Goal: Navigation & Orientation: Understand site structure

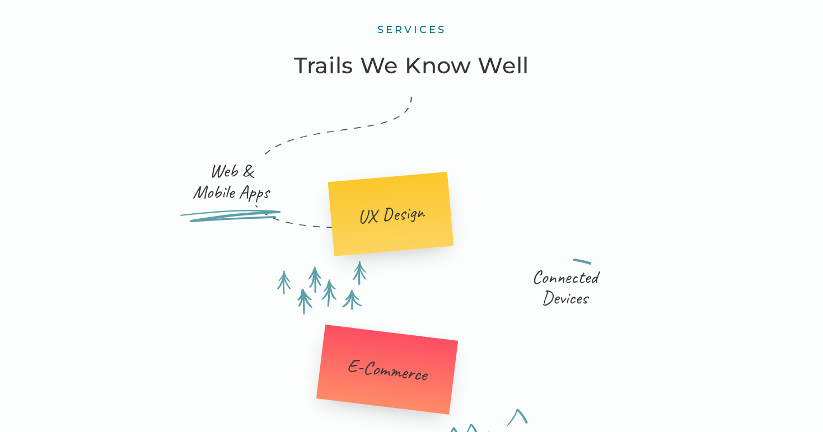
scroll to position [1413, 0]
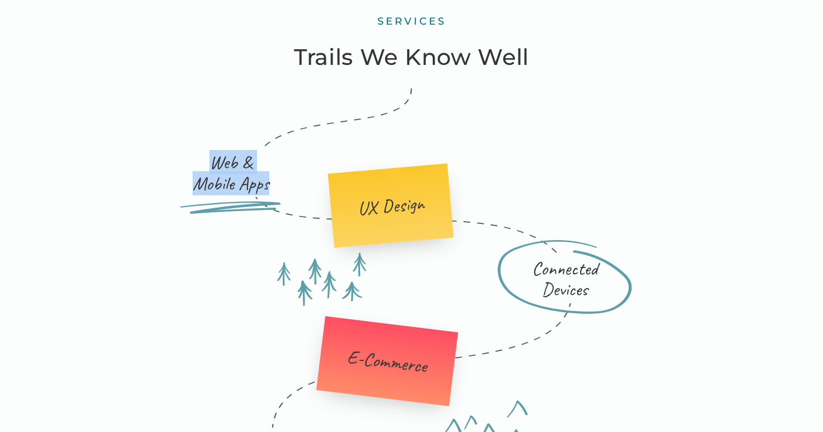
drag, startPoint x: 210, startPoint y: 158, endPoint x: 269, endPoint y: 184, distance: 64.0
click at [269, 184] on div "Web & Mobile Apps" at bounding box center [230, 172] width 101 height 49
copy div "Web & Mobile Apps"
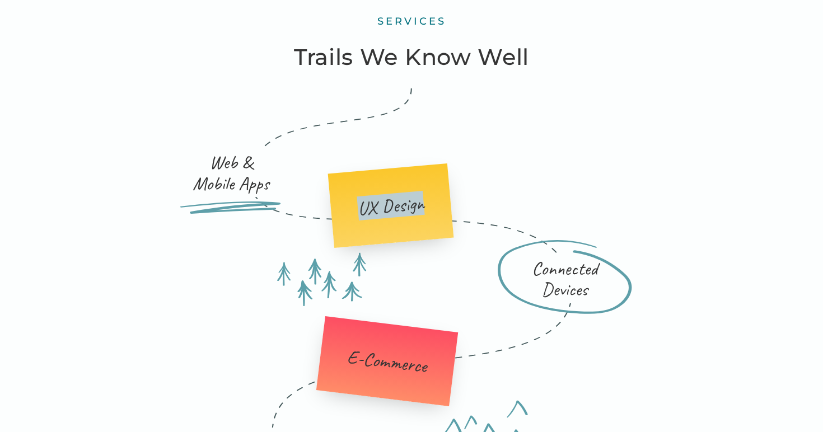
drag, startPoint x: 359, startPoint y: 211, endPoint x: 431, endPoint y: 211, distance: 72.2
click at [431, 211] on div "UX Design" at bounding box center [391, 206] width 126 height 85
copy div "UX Design"
drag, startPoint x: 537, startPoint y: 265, endPoint x: 592, endPoint y: 293, distance: 61.9
click at [594, 293] on icon at bounding box center [565, 277] width 134 height 74
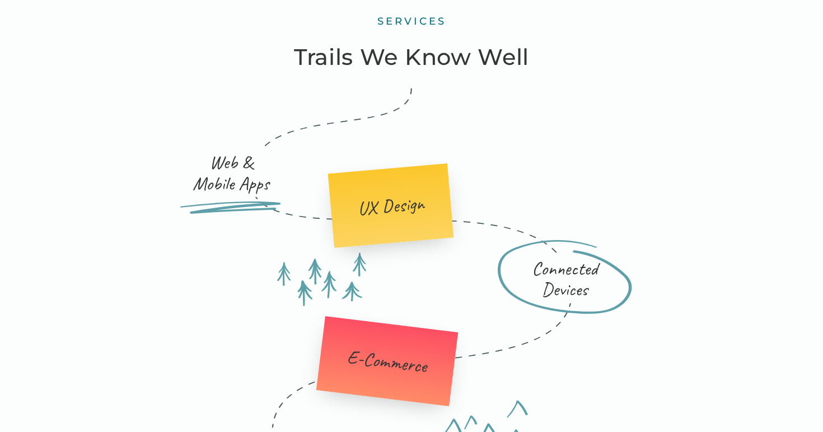
drag, startPoint x: 589, startPoint y: 293, endPoint x: 540, endPoint y: 269, distance: 54.6
click at [540, 269] on icon at bounding box center [565, 277] width 134 height 74
drag, startPoint x: 533, startPoint y: 269, endPoint x: 349, endPoint y: 371, distance: 209.8
click at [355, 371] on div "Web & Mobile Apps UX Design Connected Devices E-Commerce Web3" at bounding box center [412, 287] width 538 height 399
copy div "E-Commerce"
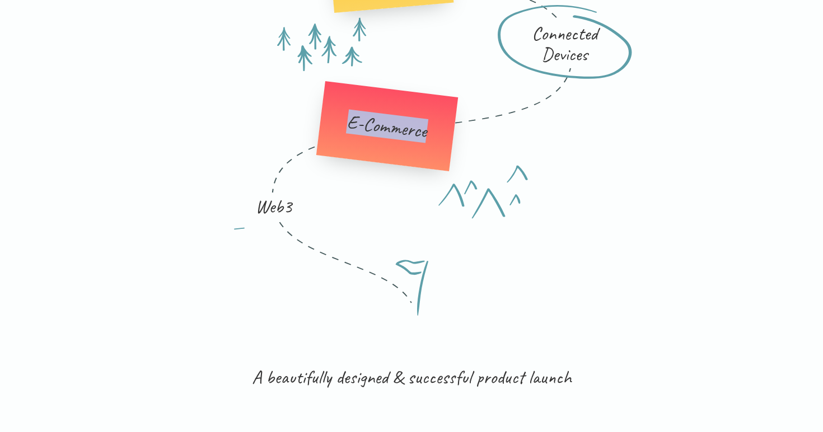
scroll to position [1652, 0]
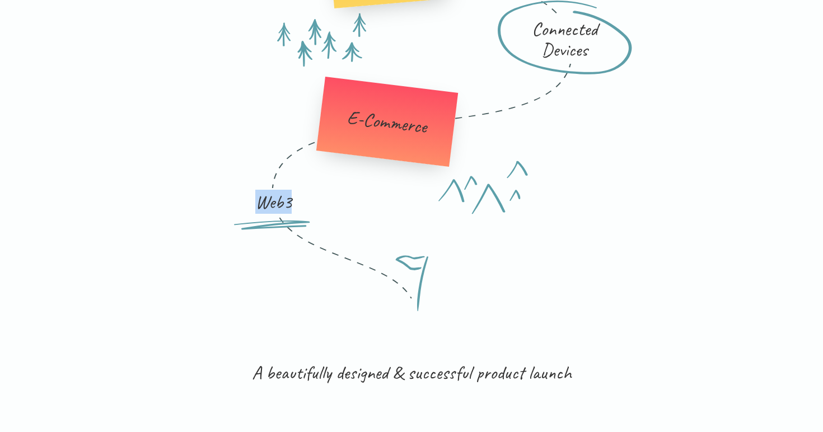
drag, startPoint x: 256, startPoint y: 198, endPoint x: 292, endPoint y: 199, distance: 36.4
click at [292, 199] on div "Web3" at bounding box center [273, 201] width 78 height 27
copy div "Web3"
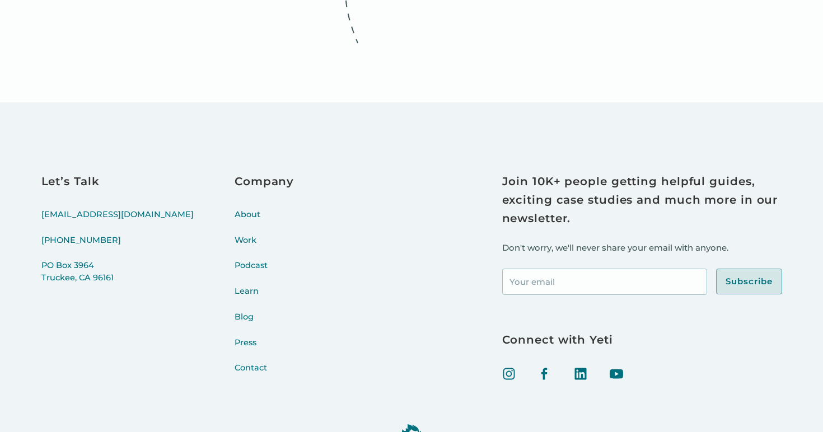
scroll to position [4727, 0]
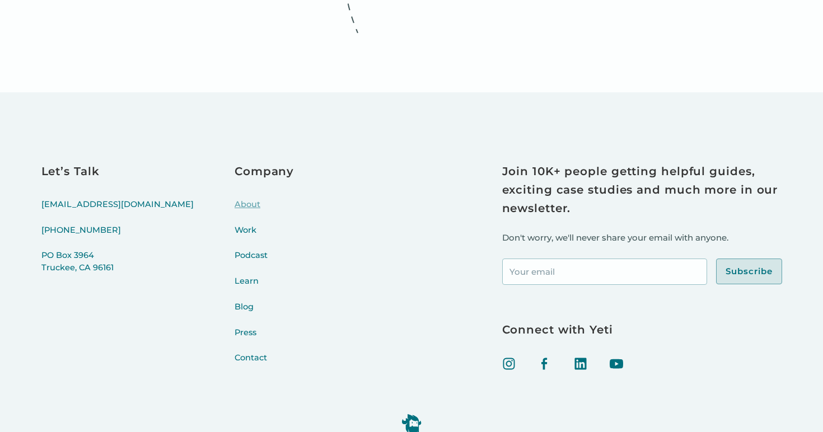
click at [235, 207] on link "About" at bounding box center [264, 212] width 59 height 26
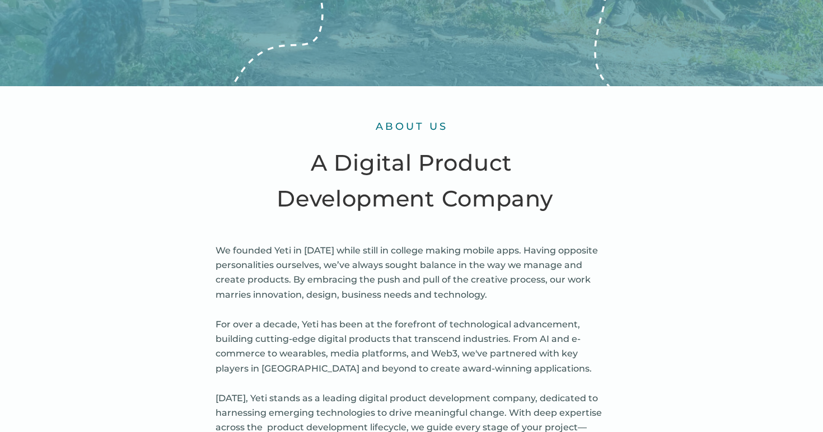
scroll to position [385, 0]
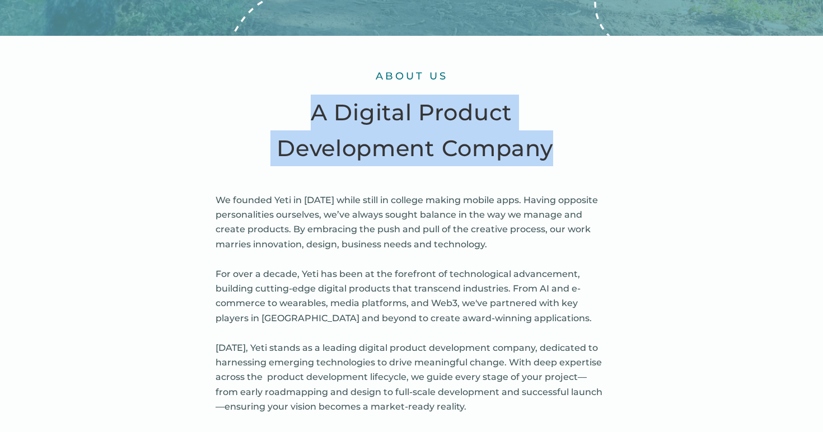
drag, startPoint x: 316, startPoint y: 103, endPoint x: 561, endPoint y: 143, distance: 247.4
click at [561, 143] on h2 "A Digital Product Development Company" at bounding box center [412, 131] width 314 height 72
copy h2 "A Digital Product Development Company"
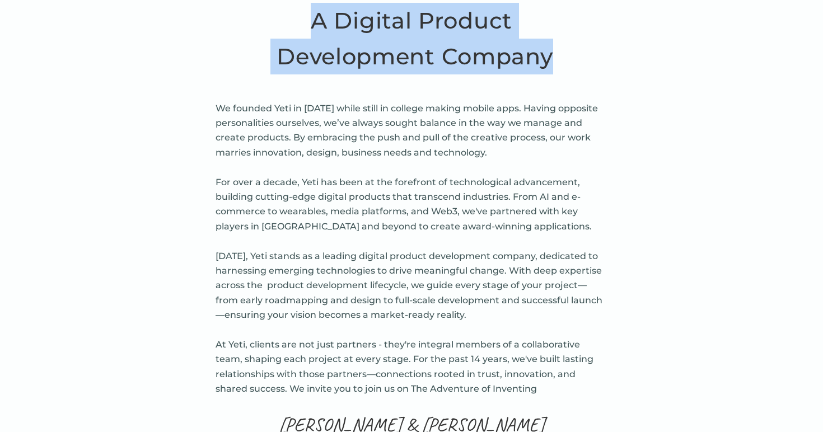
scroll to position [488, 0]
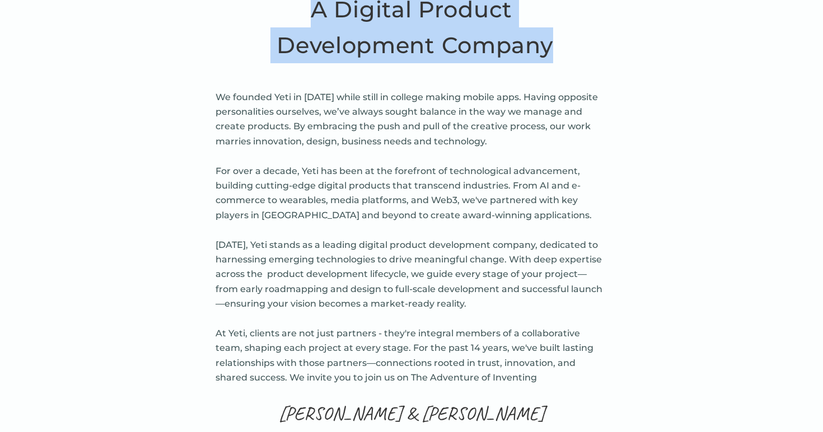
click at [368, 257] on p "We founded Yeti in 2010 while still in college making mobile apps. Having oppos…" at bounding box center [412, 238] width 392 height 296
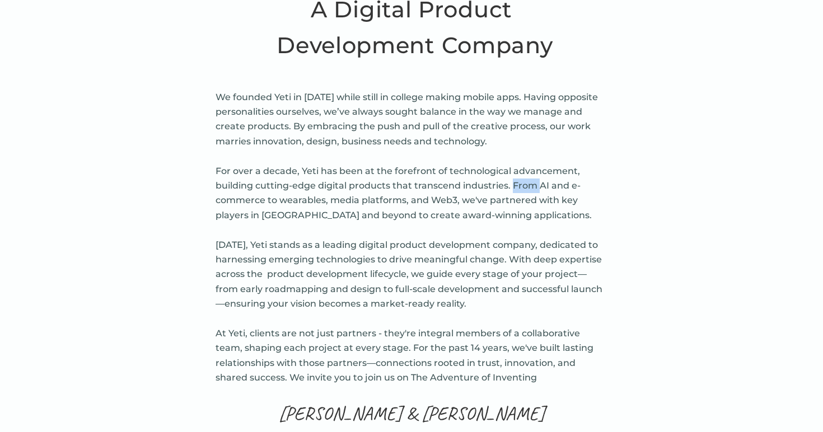
drag, startPoint x: 513, startPoint y: 186, endPoint x: 538, endPoint y: 193, distance: 26.1
click at [538, 193] on p "We founded Yeti in 2010 while still in college making mobile apps. Having oppos…" at bounding box center [412, 238] width 392 height 296
click at [496, 292] on p "We founded Yeti in 2010 while still in college making mobile apps. Having oppos…" at bounding box center [412, 238] width 392 height 296
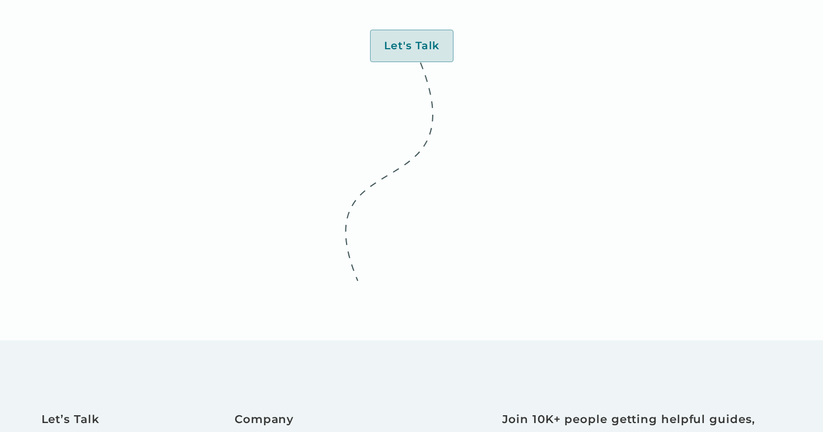
scroll to position [4606, 0]
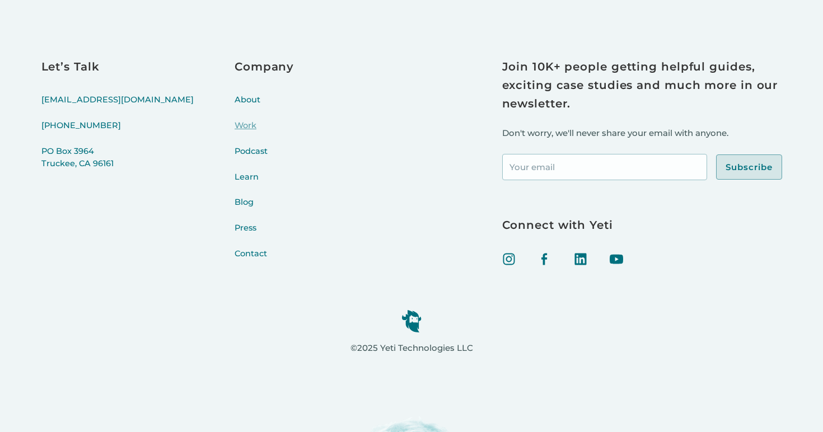
click at [235, 123] on link "Work" at bounding box center [264, 133] width 59 height 26
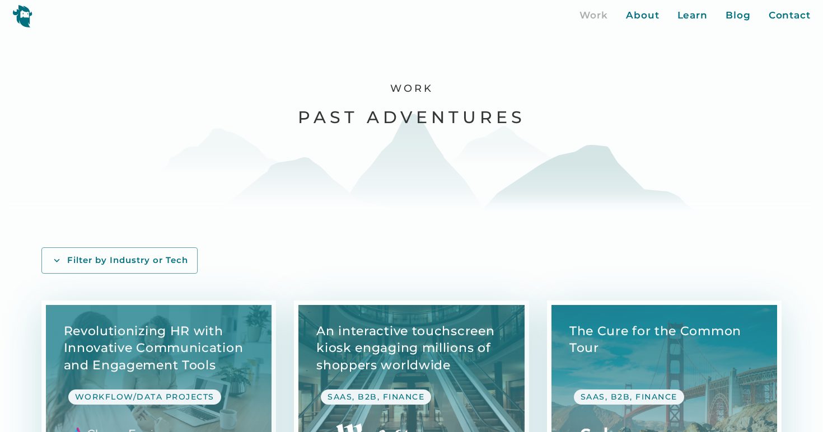
click at [601, 14] on div "Work" at bounding box center [594, 15] width 29 height 15
click at [27, 15] on img at bounding box center [22, 15] width 20 height 23
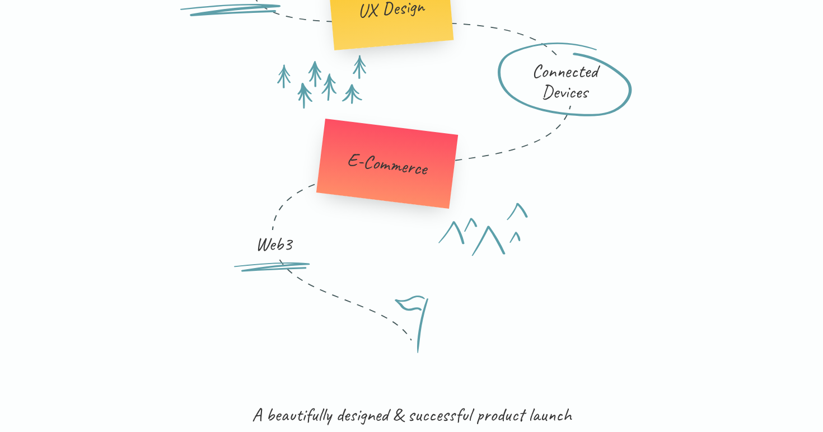
scroll to position [1601, 0]
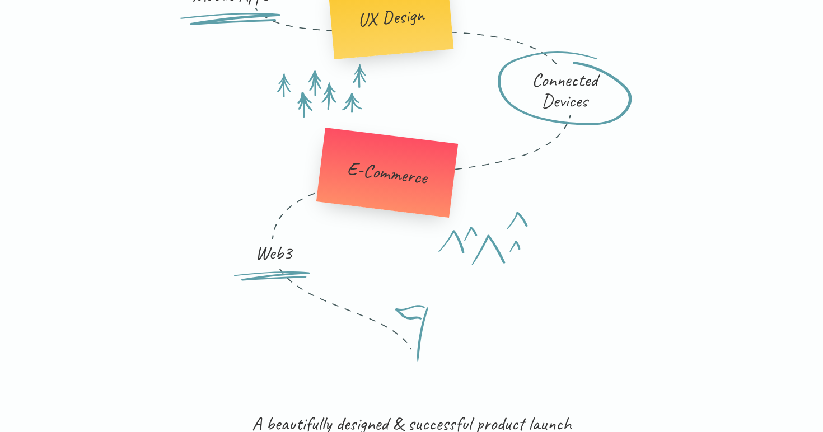
click at [405, 179] on div "E-Commerce" at bounding box center [387, 172] width 82 height 31
click at [400, 38] on div "UX Design" at bounding box center [391, 17] width 126 height 85
click at [546, 94] on icon at bounding box center [565, 89] width 134 height 74
click at [297, 240] on div "Web3" at bounding box center [273, 252] width 78 height 27
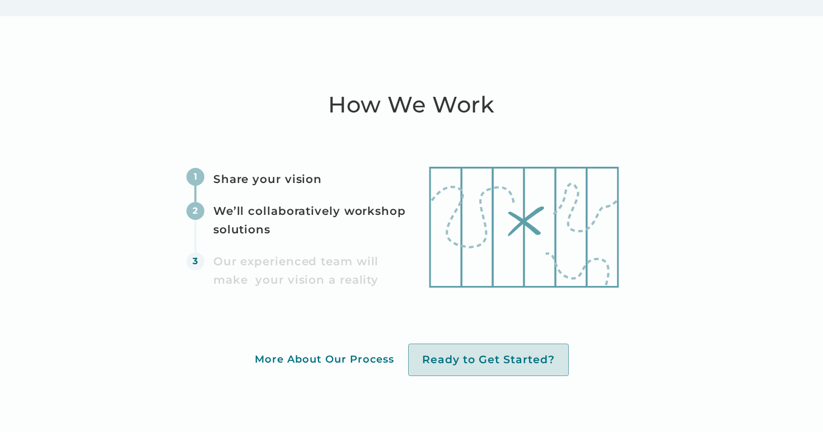
scroll to position [3199, 0]
